Goal: Task Accomplishment & Management: Use online tool/utility

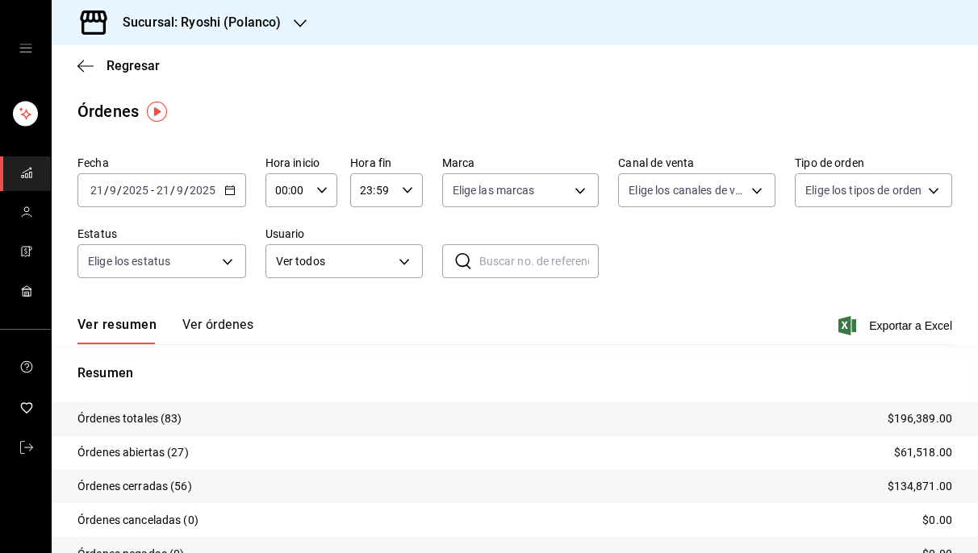
click at [232, 188] on icon "button" at bounding box center [229, 190] width 11 height 11
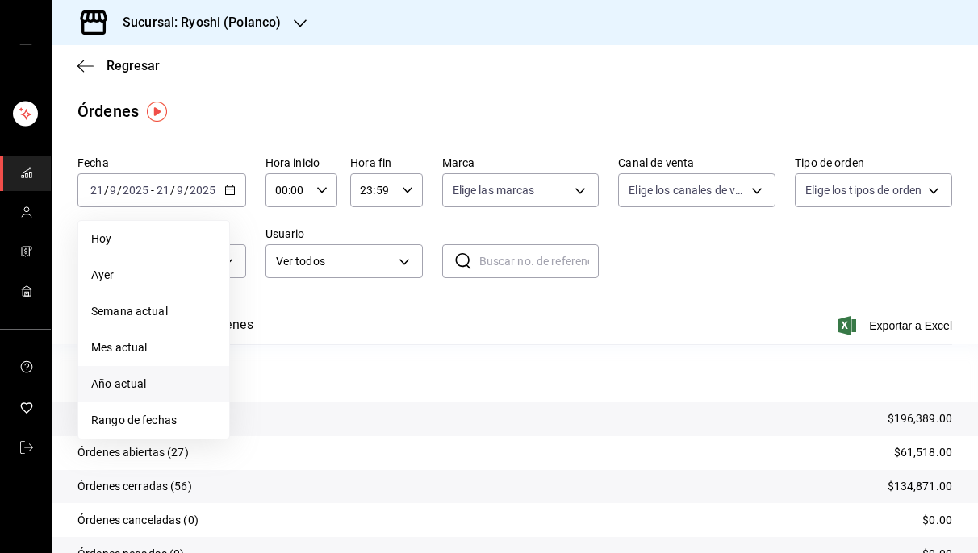
click at [151, 395] on li "Año actual" at bounding box center [153, 384] width 151 height 36
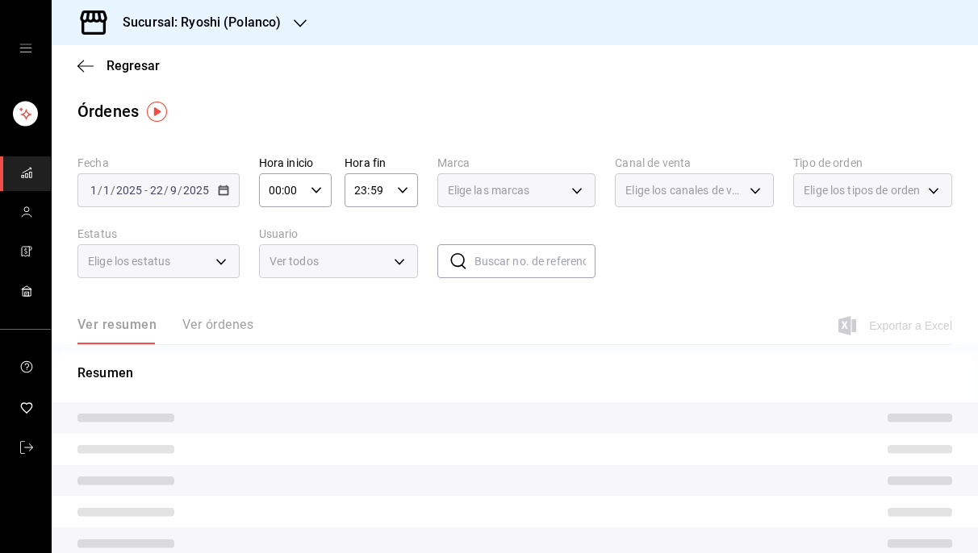
click at [228, 187] on div "[DATE] [DATE] - [DATE] [DATE]" at bounding box center [158, 190] width 162 height 34
click at [83, 65] on icon "button" at bounding box center [85, 65] width 16 height 1
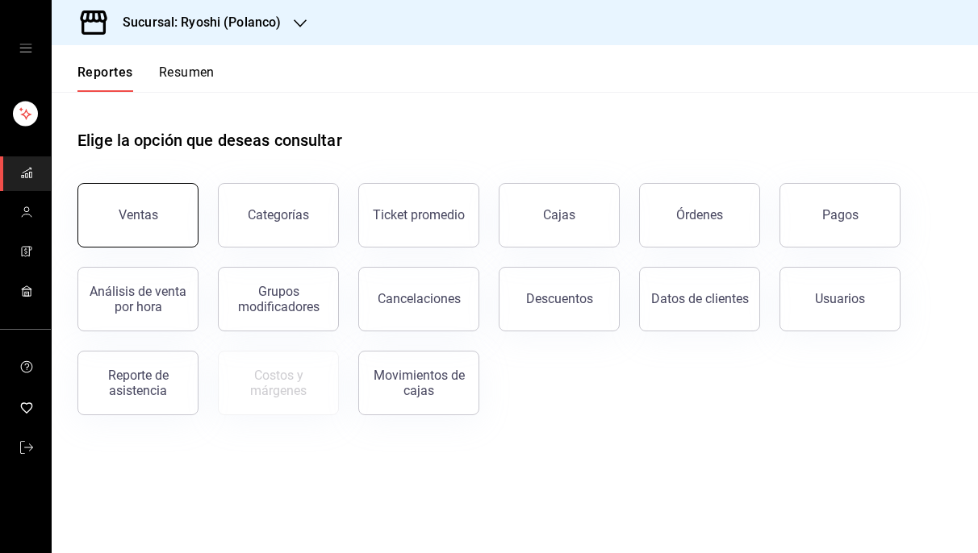
click at [158, 226] on button "Ventas" at bounding box center [137, 215] width 121 height 65
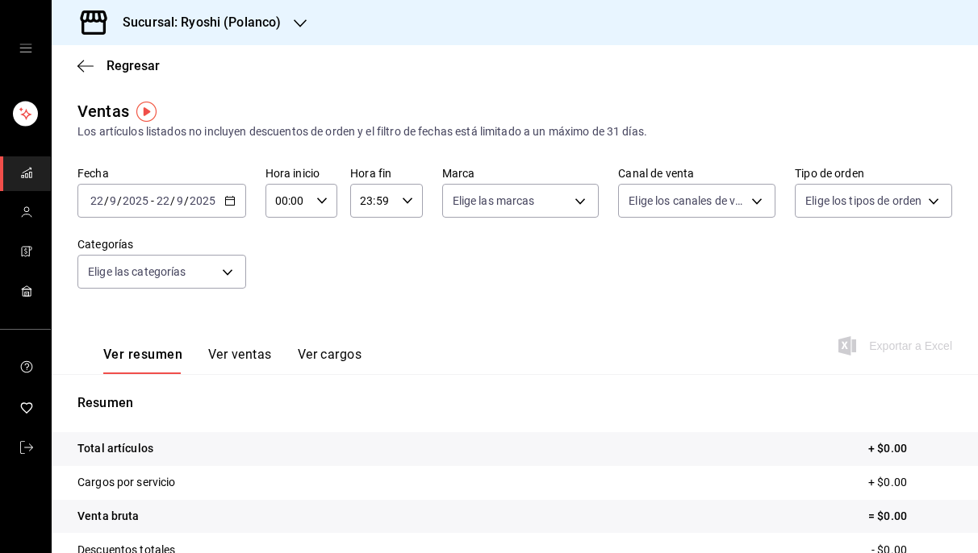
click at [230, 196] on icon "button" at bounding box center [229, 200] width 11 height 11
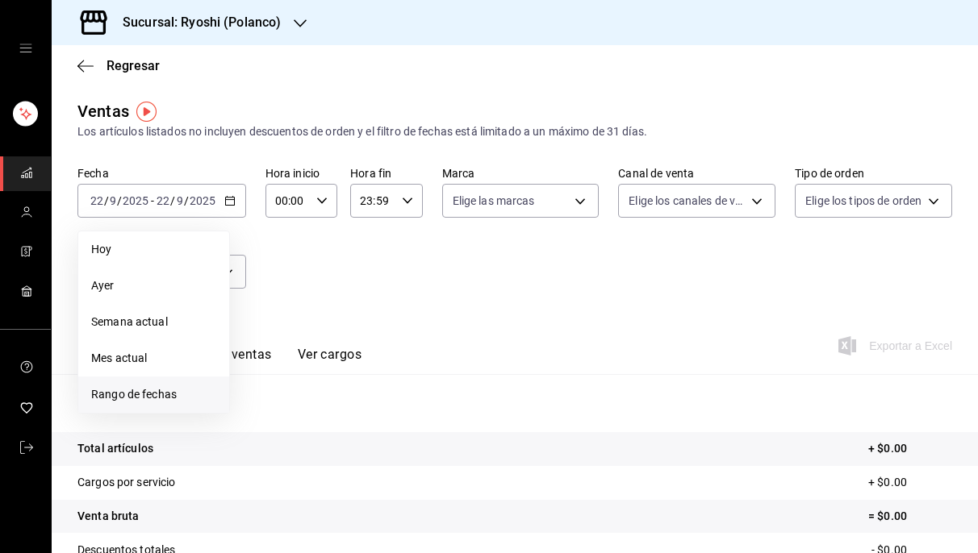
click at [139, 395] on span "Rango de fechas" at bounding box center [153, 394] width 125 height 17
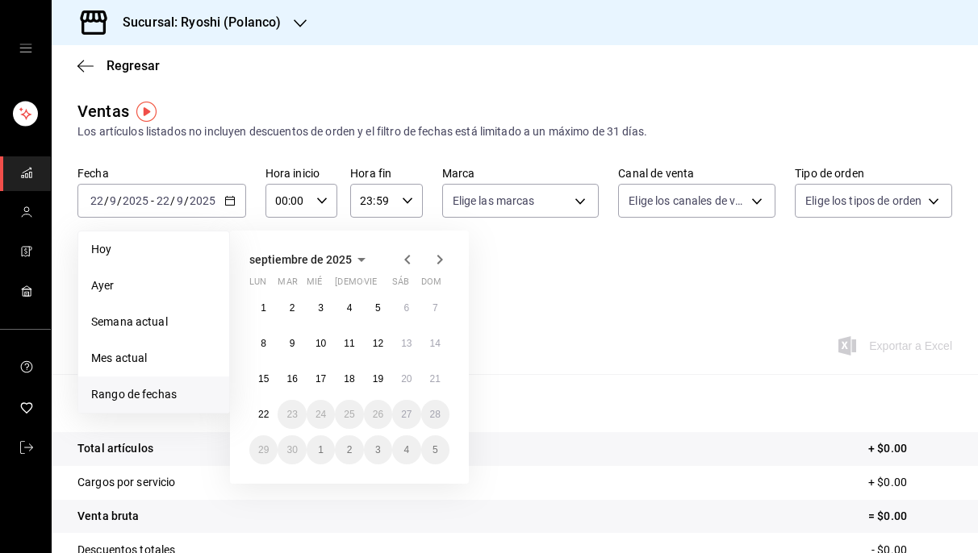
click at [269, 377] on abbr "15" at bounding box center [263, 378] width 10 height 11
click at [425, 382] on button "21" at bounding box center [435, 379] width 28 height 29
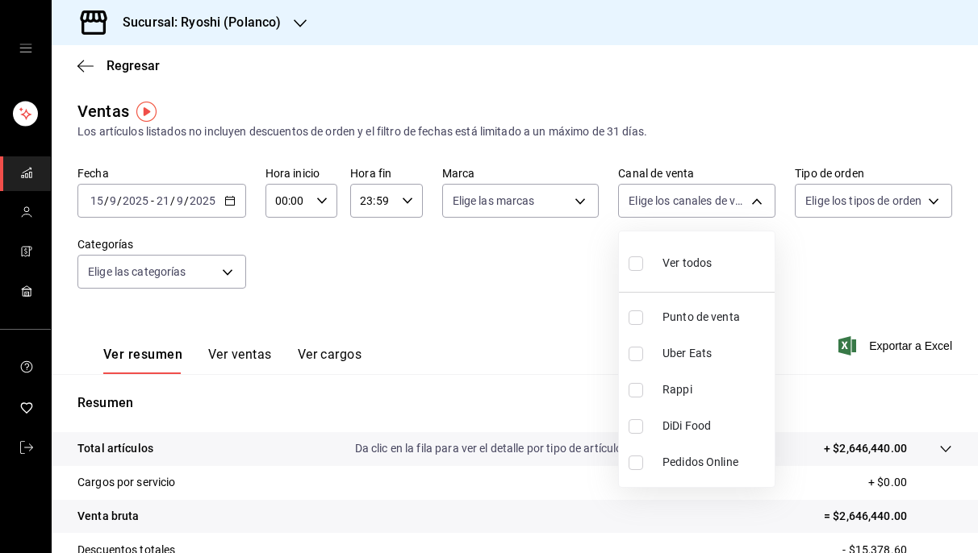
click at [753, 201] on body "Sucursal: Ryoshi ([PERSON_NAME]) Regresar Ventas Los artículos listados no incl…" at bounding box center [489, 276] width 978 height 553
click at [937, 197] on div at bounding box center [489, 276] width 978 height 553
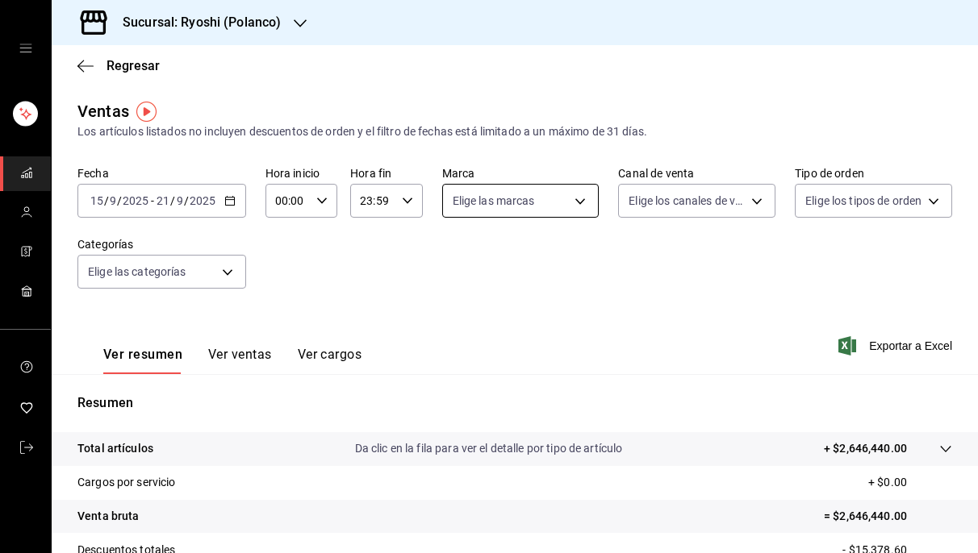
click at [586, 199] on body "Sucursal: Ryoshi ([PERSON_NAME]) Regresar Ventas Los artículos listados no incl…" at bounding box center [489, 276] width 978 height 553
click at [461, 348] on input "checkbox" at bounding box center [459, 354] width 15 height 15
checkbox input "true"
type input "70935bef-f50e-476e-afc6-1ed0b0096d1e"
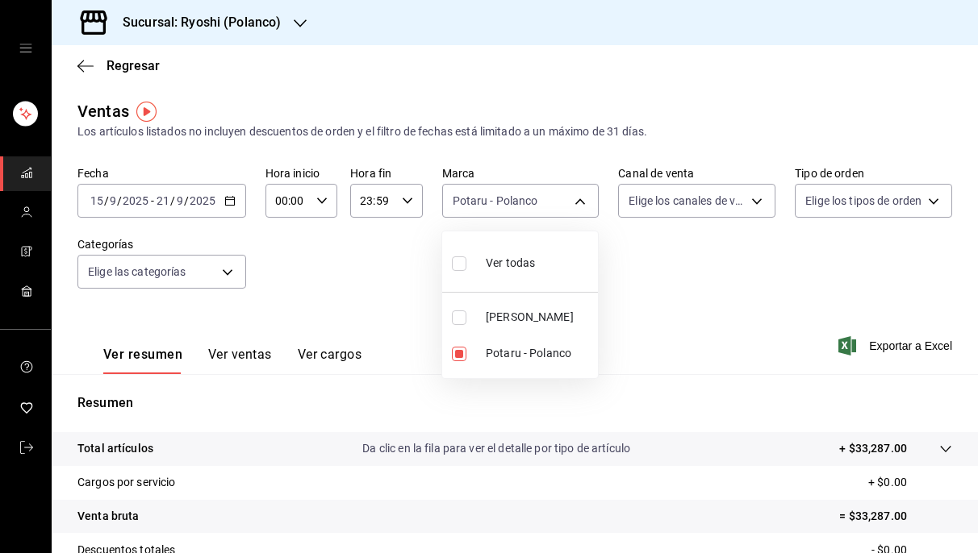
click at [711, 321] on div at bounding box center [489, 276] width 978 height 553
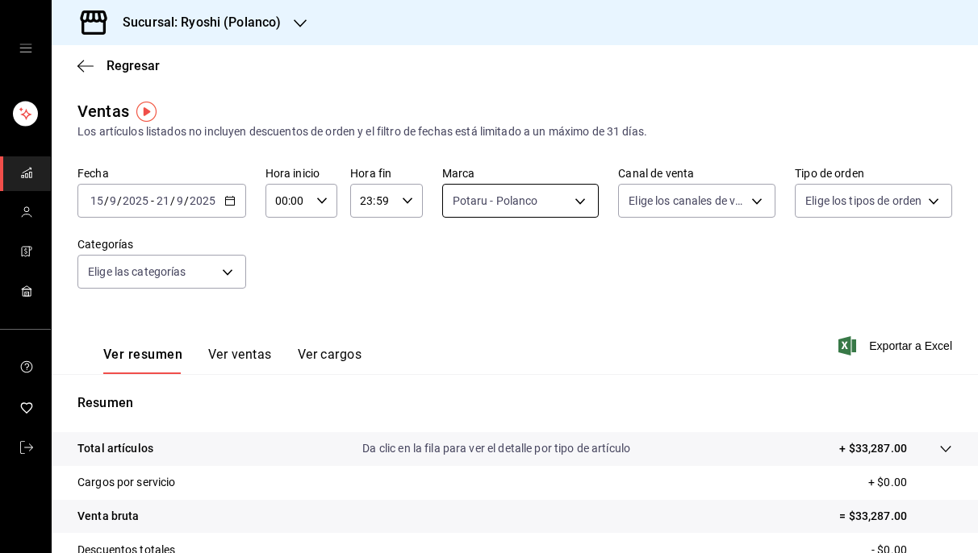
click at [582, 205] on body "Sucursal: Ryoshi ([PERSON_NAME]) Regresar Ventas Los artículos listados no incl…" at bounding box center [489, 276] width 978 height 553
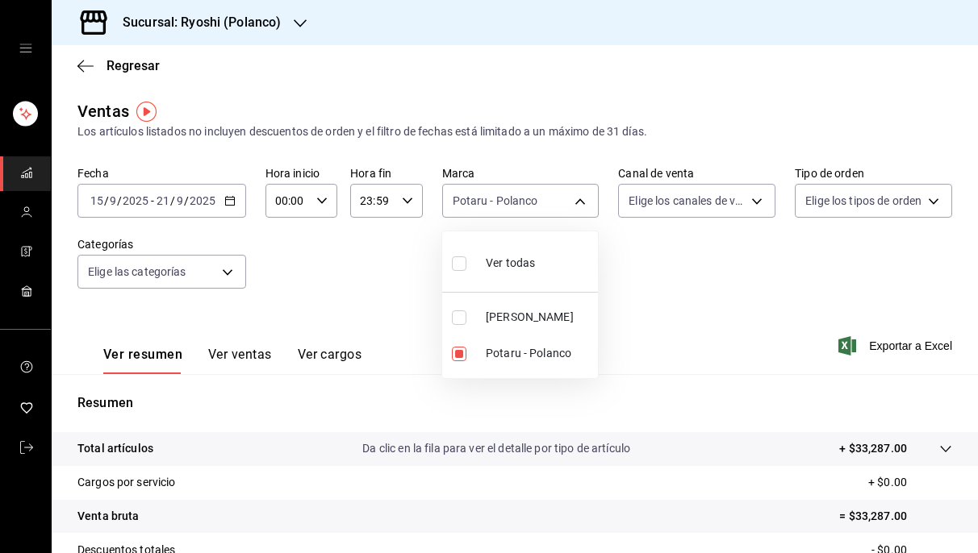
click at [459, 266] on input "checkbox" at bounding box center [459, 264] width 15 height 15
checkbox input "true"
type input "d1ab8890-ddc3-4d94-b14c-d24ccf3ac2d8,70935bef-f50e-476e-afc6-1ed0b0096d1e"
checkbox input "true"
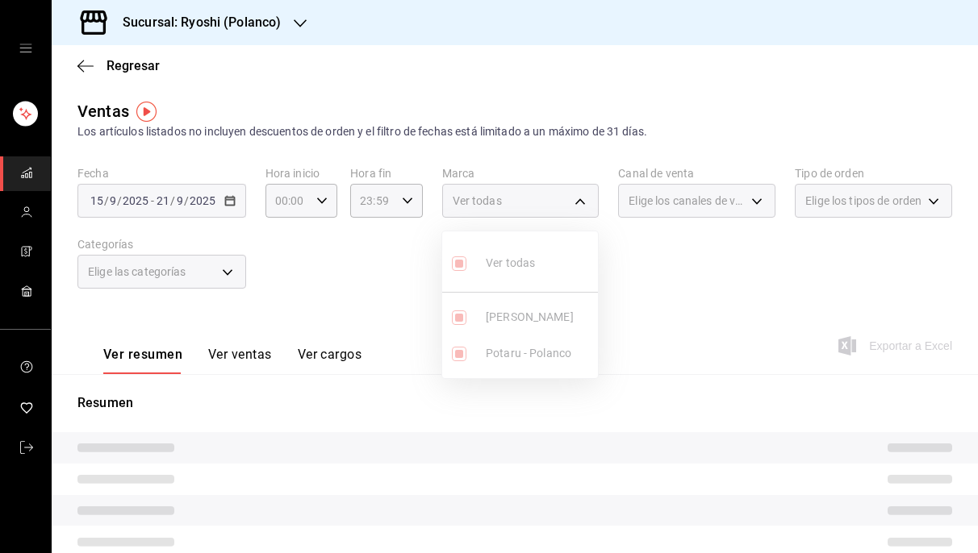
click at [459, 266] on ul "Ver todas Ryoshi - [PERSON_NAME] - [PERSON_NAME]" at bounding box center [520, 305] width 156 height 147
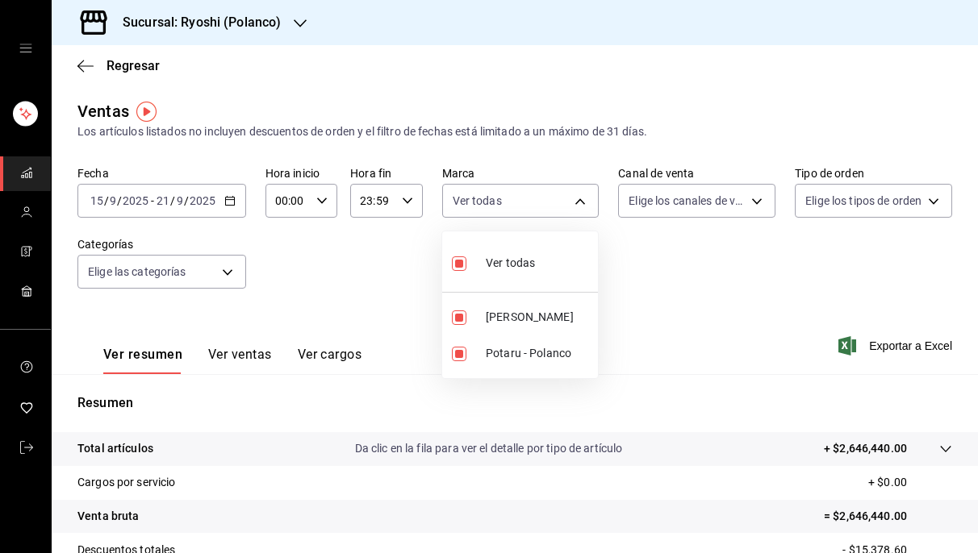
click at [459, 266] on input "checkbox" at bounding box center [459, 264] width 15 height 15
checkbox input "false"
click at [611, 277] on div at bounding box center [489, 276] width 978 height 553
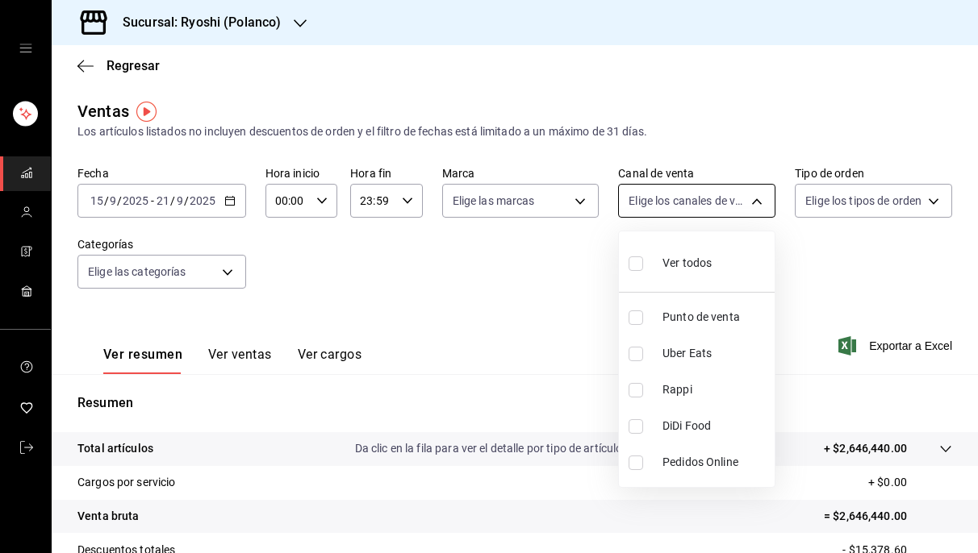
click at [755, 199] on body "Sucursal: Ryoshi ([PERSON_NAME]) Regresar Ventas Los artículos listados no incl…" at bounding box center [489, 276] width 978 height 553
click at [641, 357] on input "checkbox" at bounding box center [635, 354] width 15 height 15
checkbox input "true"
type input "UBER_EATS"
click at [558, 332] on div at bounding box center [489, 276] width 978 height 553
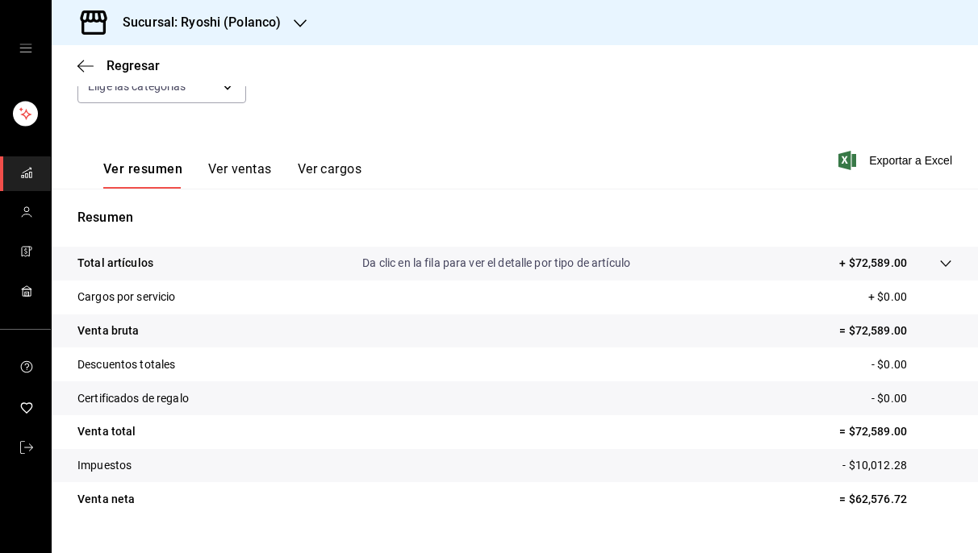
scroll to position [185, 0]
click at [79, 65] on icon "button" at bounding box center [85, 65] width 16 height 1
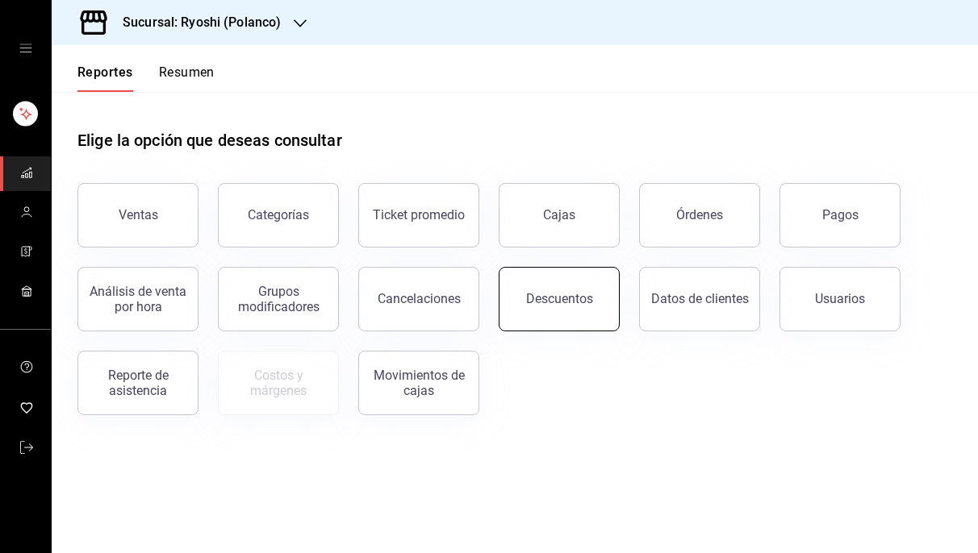
click at [505, 307] on button "Descuentos" at bounding box center [558, 299] width 121 height 65
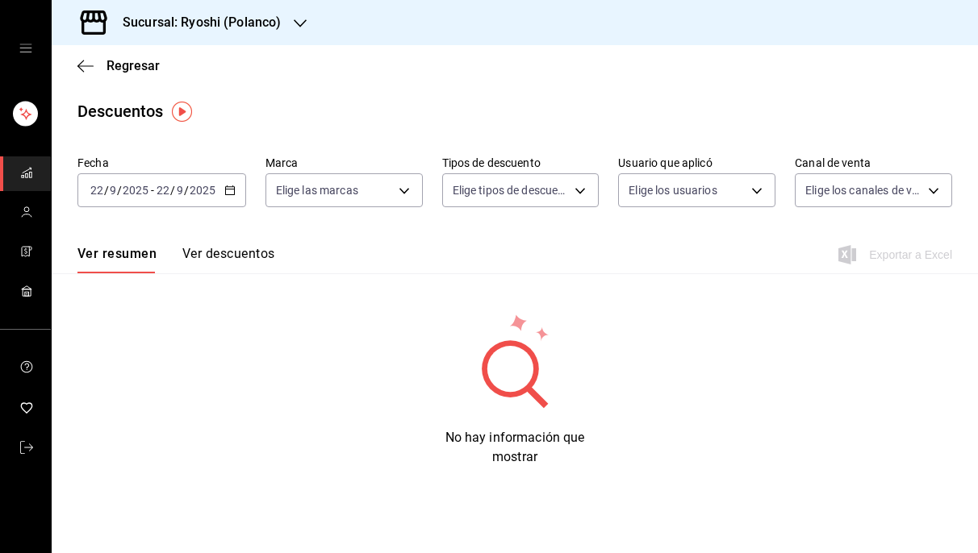
click at [221, 190] on div "[DATE] [DATE] - [DATE] [DATE]" at bounding box center [161, 190] width 169 height 34
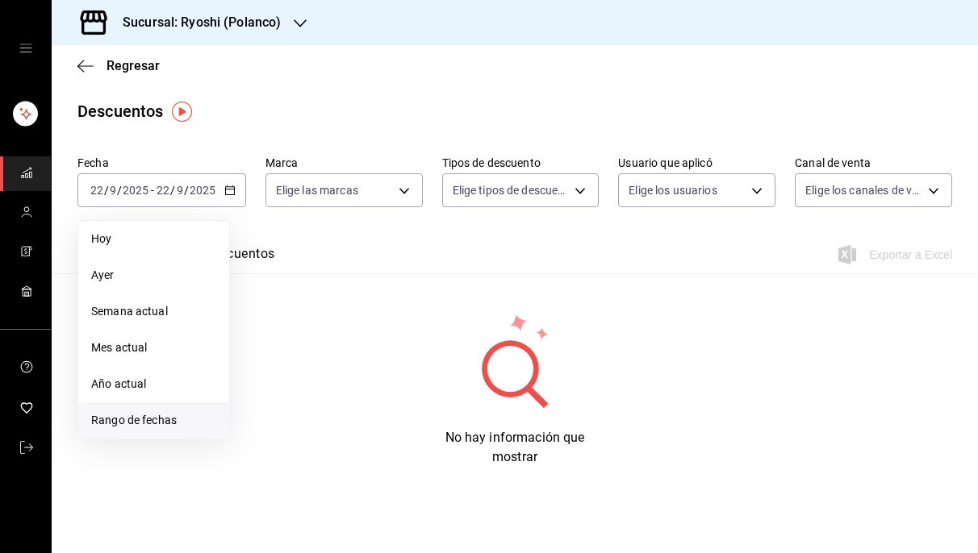
click at [144, 420] on span "Rango de fechas" at bounding box center [153, 420] width 125 height 17
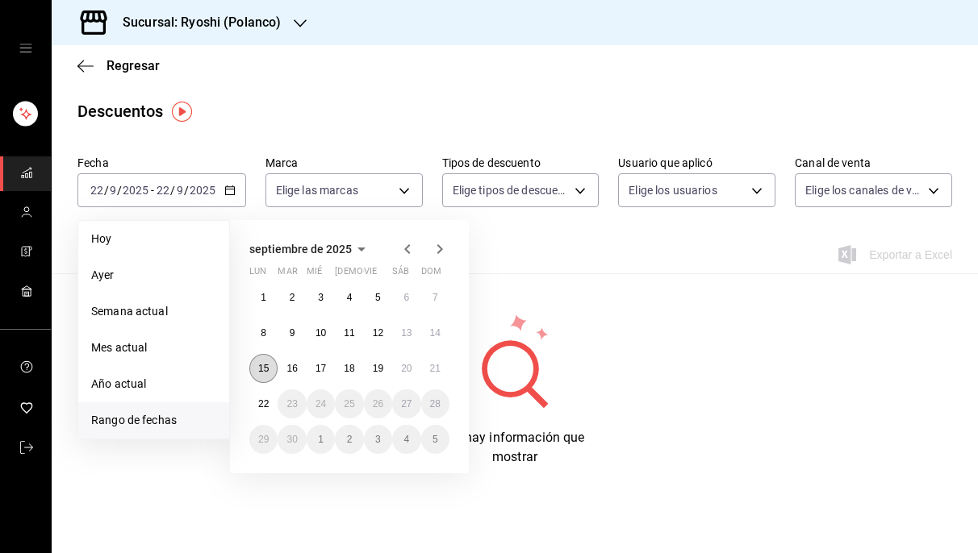
click at [265, 368] on abbr "15" at bounding box center [263, 368] width 10 height 11
click at [433, 372] on abbr "21" at bounding box center [435, 368] width 10 height 11
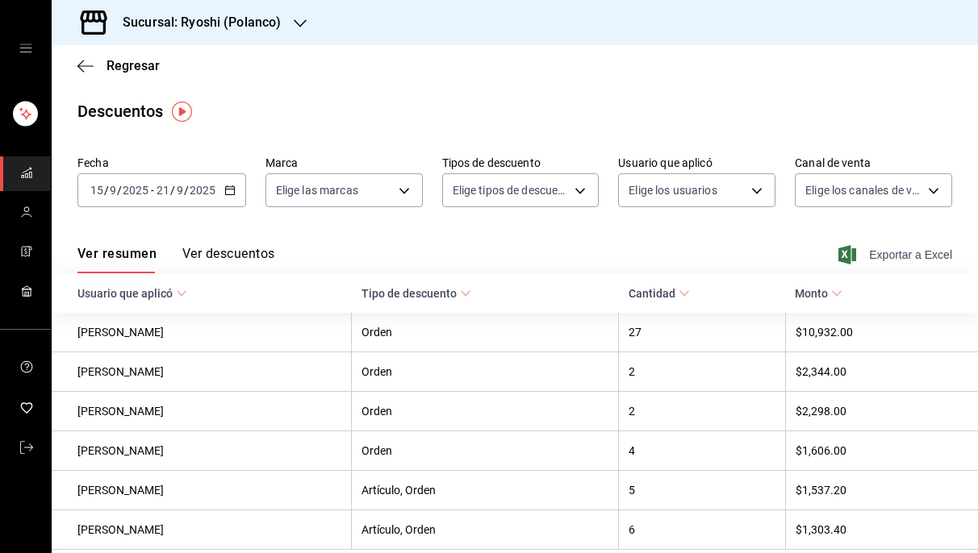
click at [913, 250] on span "Exportar a Excel" at bounding box center [896, 254] width 111 height 19
